Goal: Transaction & Acquisition: Subscribe to service/newsletter

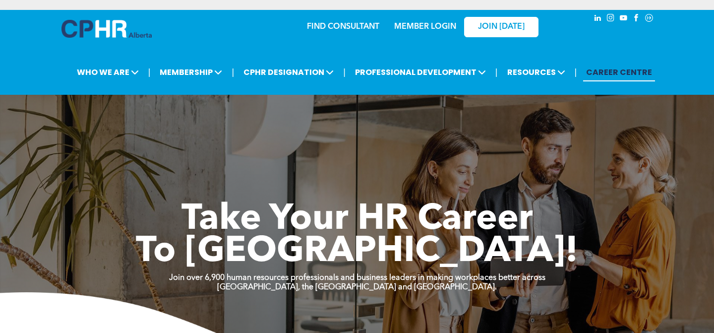
click at [433, 26] on link "MEMBER LOGIN" at bounding box center [425, 27] width 62 height 8
click at [432, 31] on link "MEMBER LOGIN" at bounding box center [425, 27] width 62 height 8
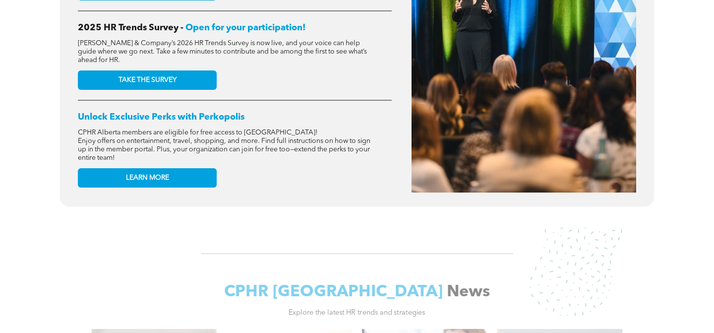
scroll to position [490, 0]
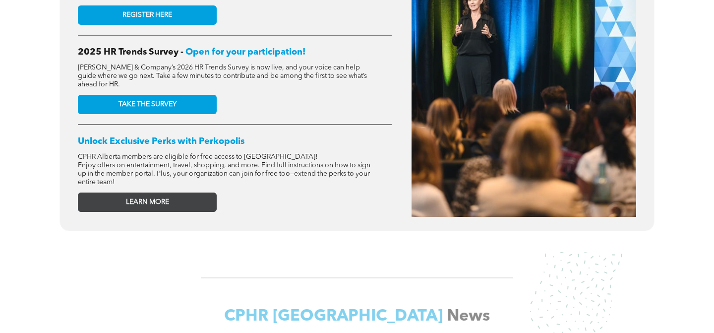
click at [178, 196] on link "LEARN MORE" at bounding box center [147, 201] width 139 height 19
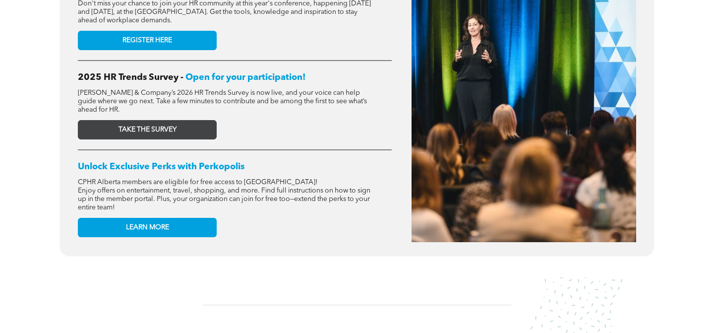
scroll to position [462, 0]
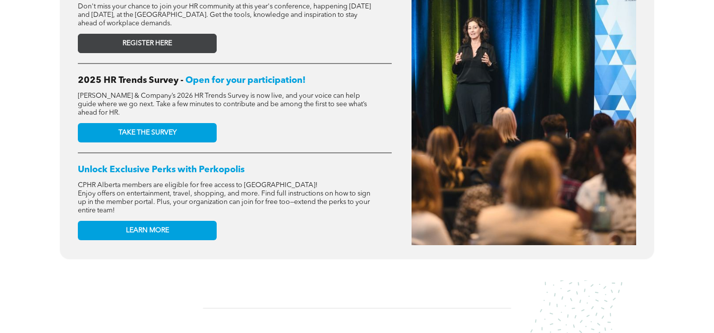
click at [137, 46] on span "REGISTER HERE" at bounding box center [147, 43] width 50 height 8
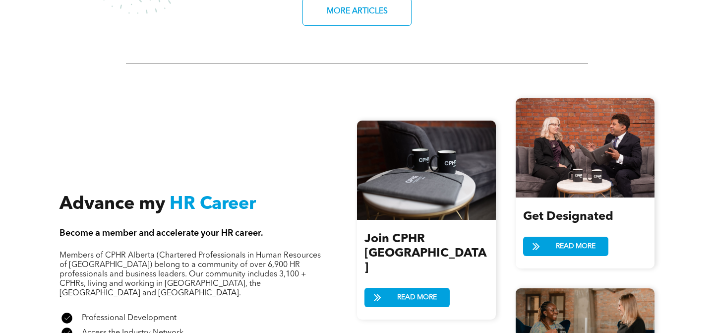
scroll to position [1233, 0]
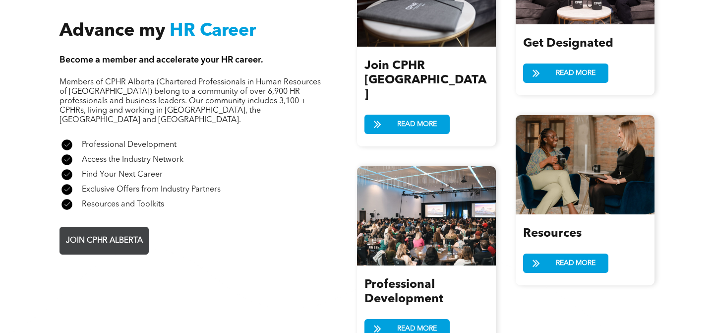
click at [93, 231] on span "JOIN CPHR ALBERTA" at bounding box center [104, 240] width 84 height 19
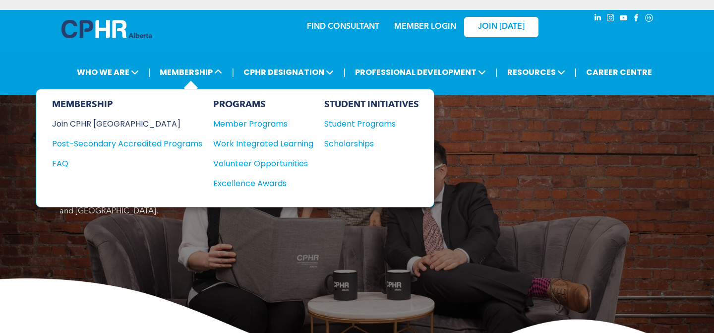
click at [106, 125] on div "Join CPHR [GEOGRAPHIC_DATA]" at bounding box center [119, 124] width 135 height 12
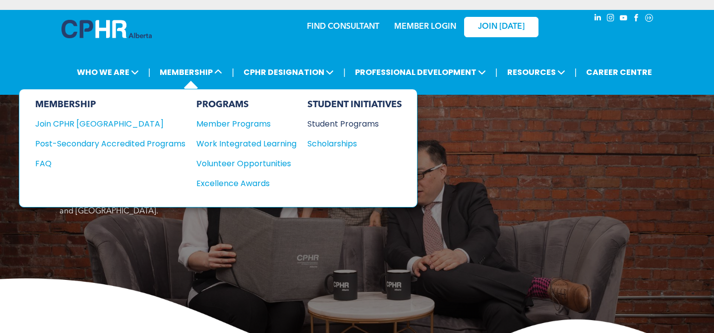
click at [348, 128] on div "Student Programs" at bounding box center [349, 124] width 85 height 12
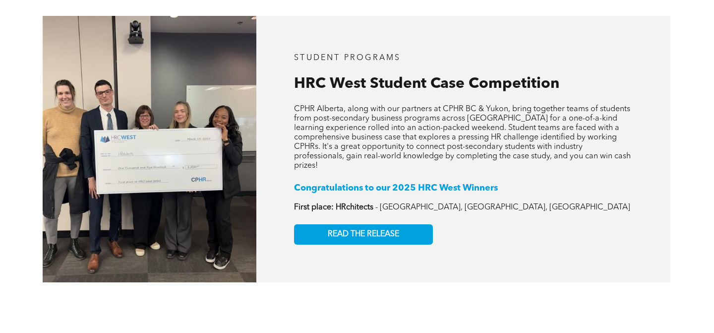
scroll to position [1512, 0]
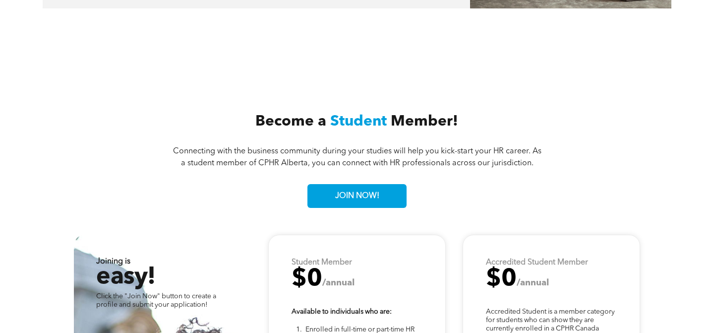
click at [298, 221] on div "Become a Student Member! Connecting with the business community during your stu…" at bounding box center [356, 155] width 595 height 159
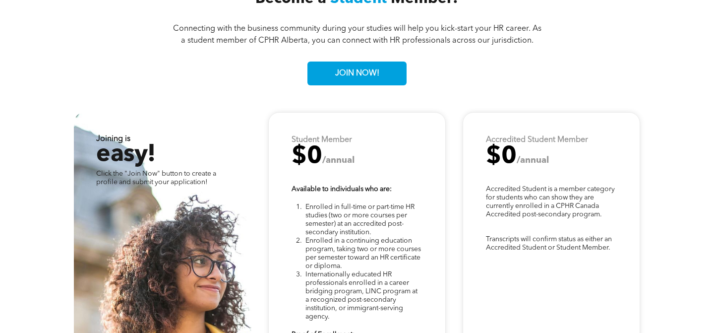
scroll to position [2475, 0]
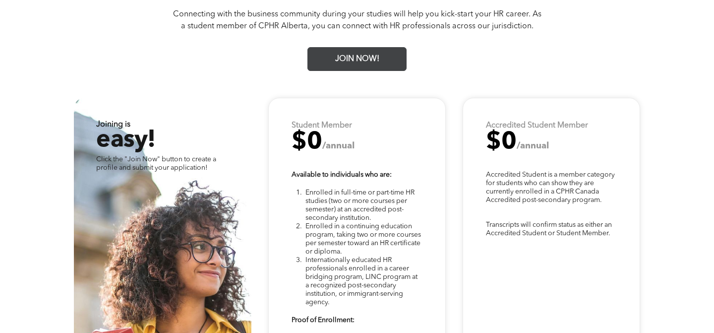
click at [379, 50] on span "JOIN NOW!" at bounding box center [357, 59] width 51 height 19
